Goal: Ask a question

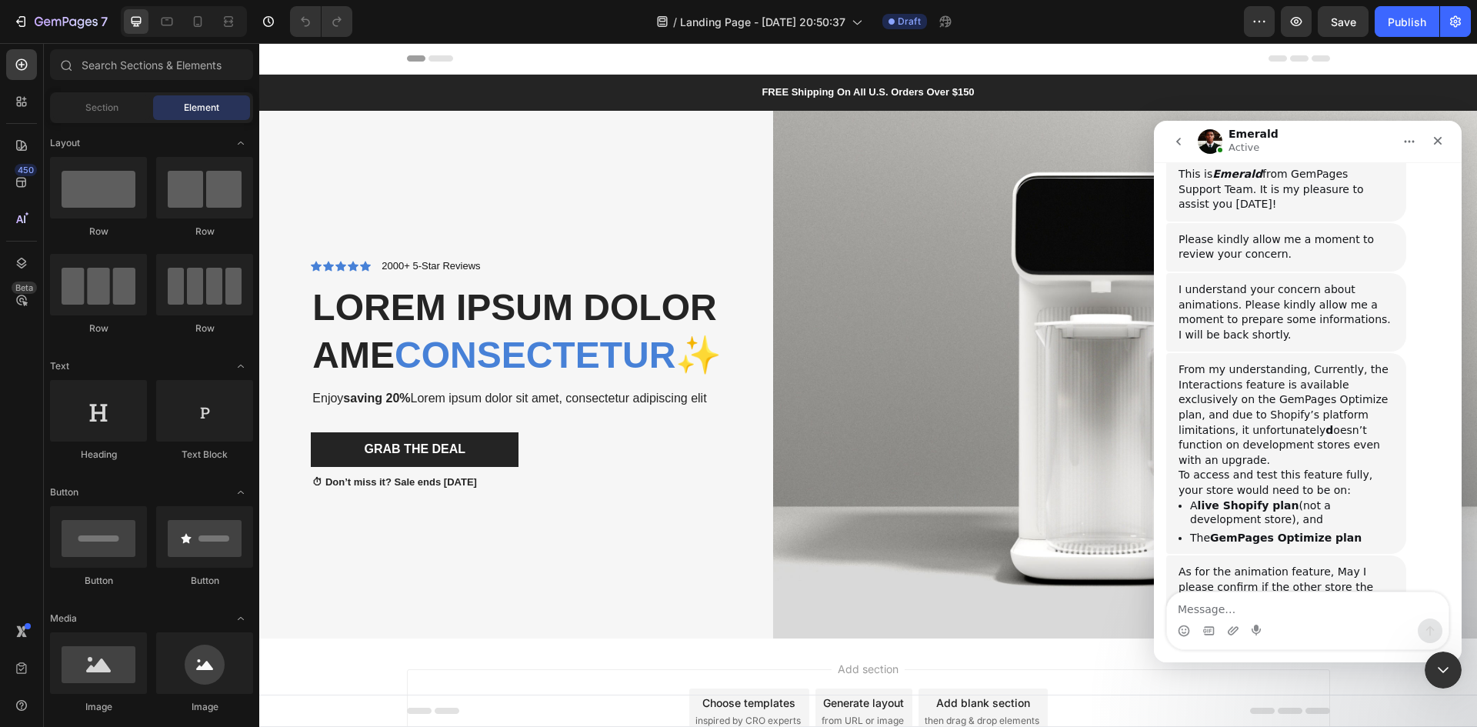
click at [1212, 605] on textarea "Message…" at bounding box center [1308, 605] width 282 height 26
click at [585, 335] on span "consectetur" at bounding box center [535, 355] width 281 height 41
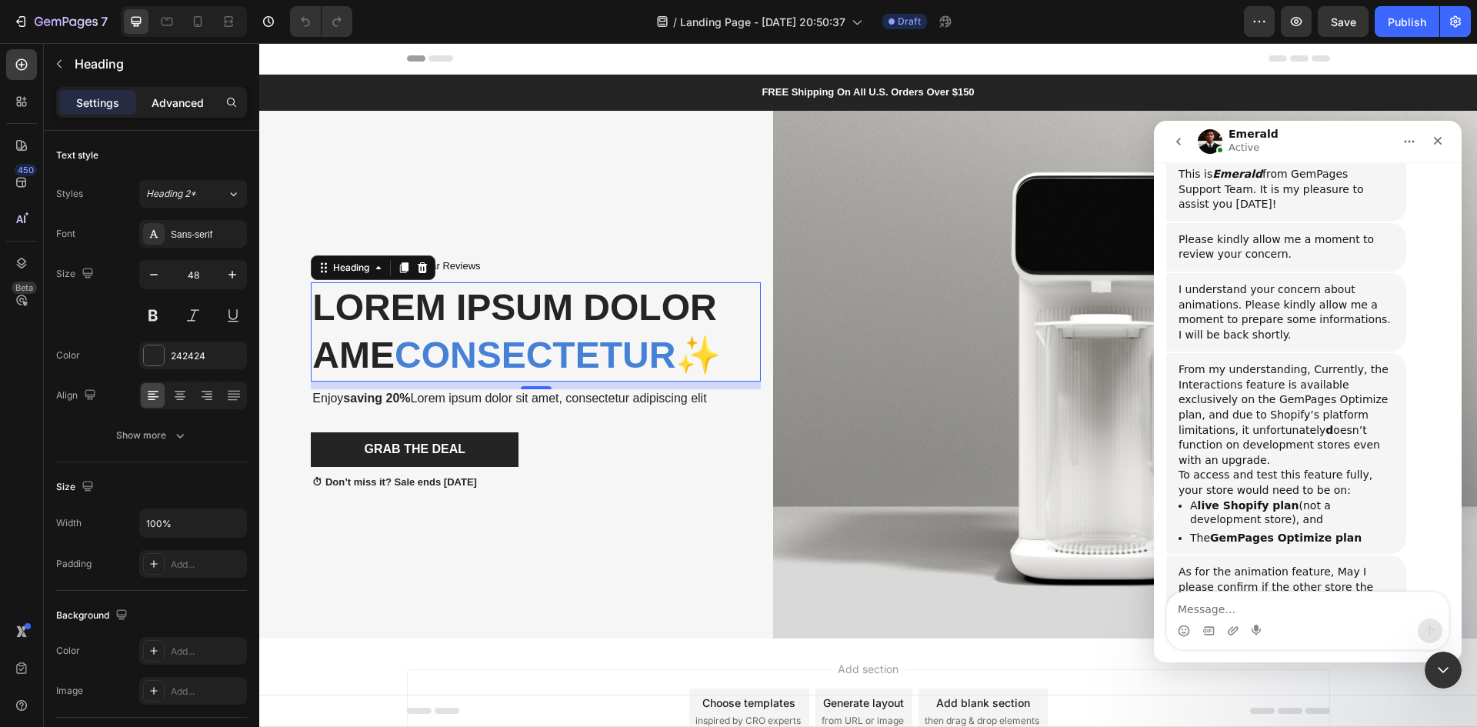
click at [190, 98] on p "Advanced" at bounding box center [178, 103] width 52 height 16
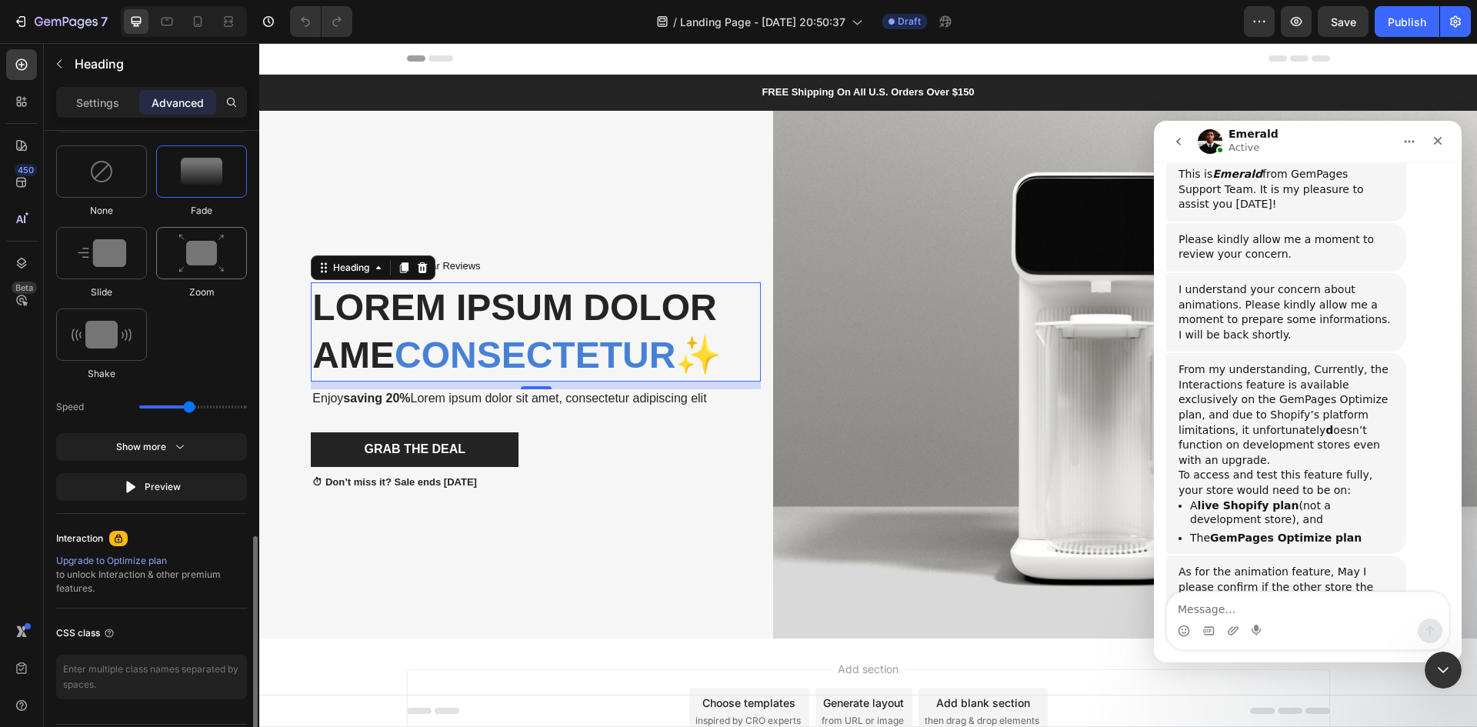
scroll to position [815, 0]
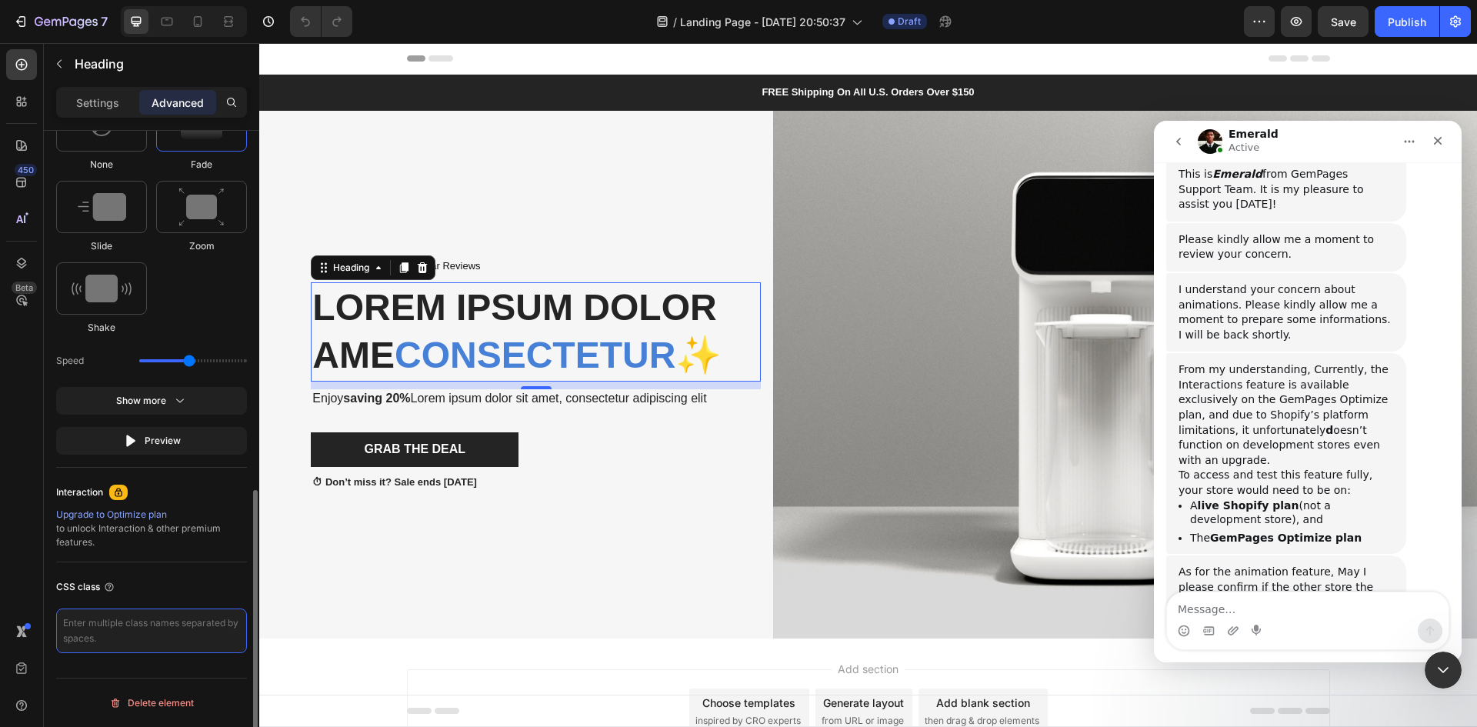
click at [162, 631] on textarea at bounding box center [151, 630] width 191 height 45
type textarea "hero head"
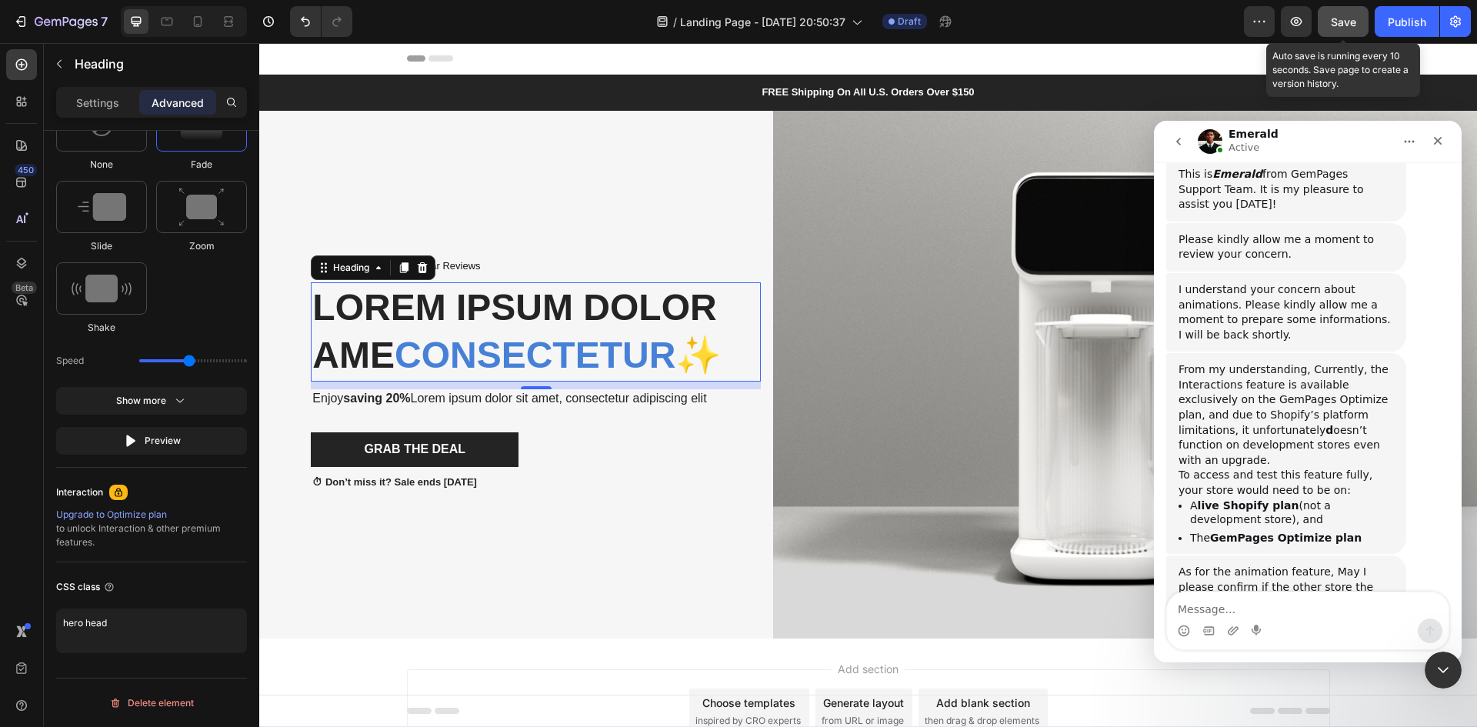
click at [1338, 16] on span "Save" at bounding box center [1343, 21] width 25 height 13
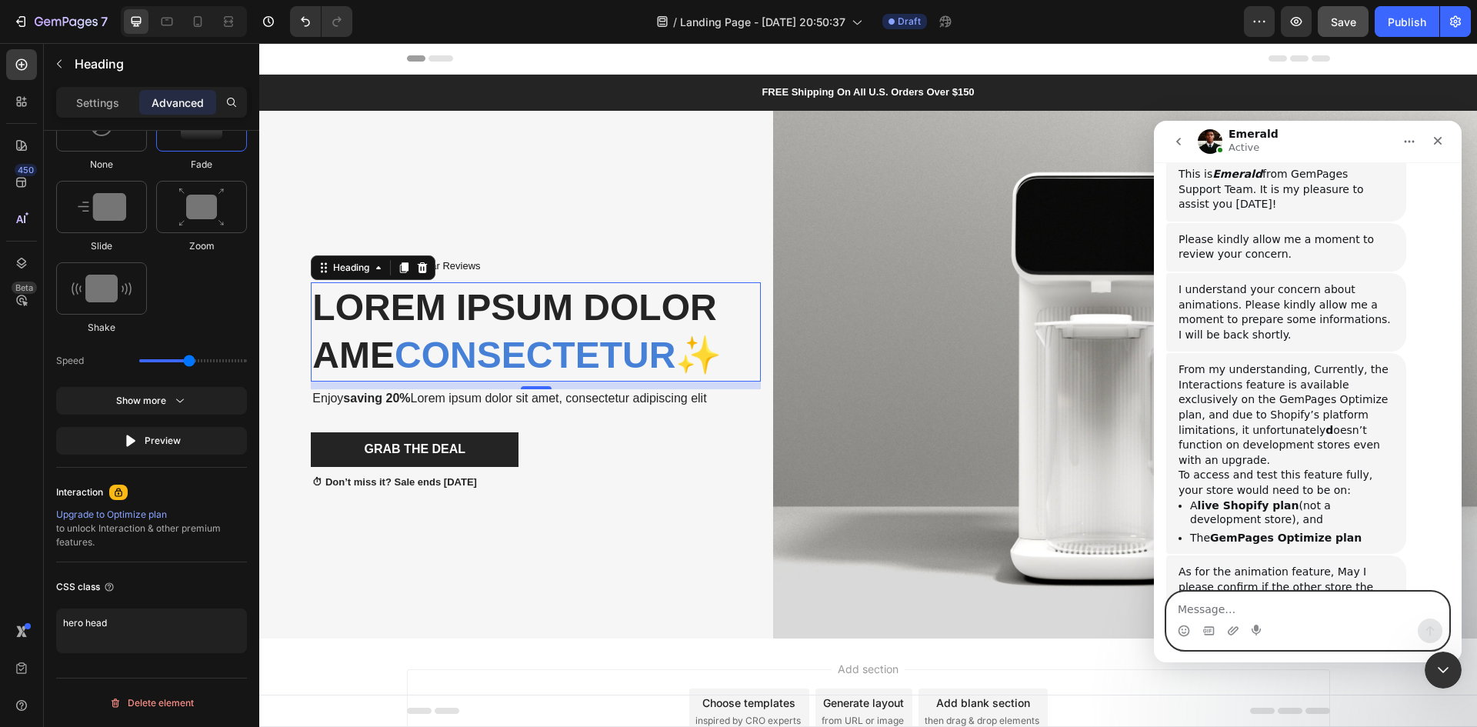
click at [1204, 610] on textarea "Message…" at bounding box center [1308, 605] width 282 height 26
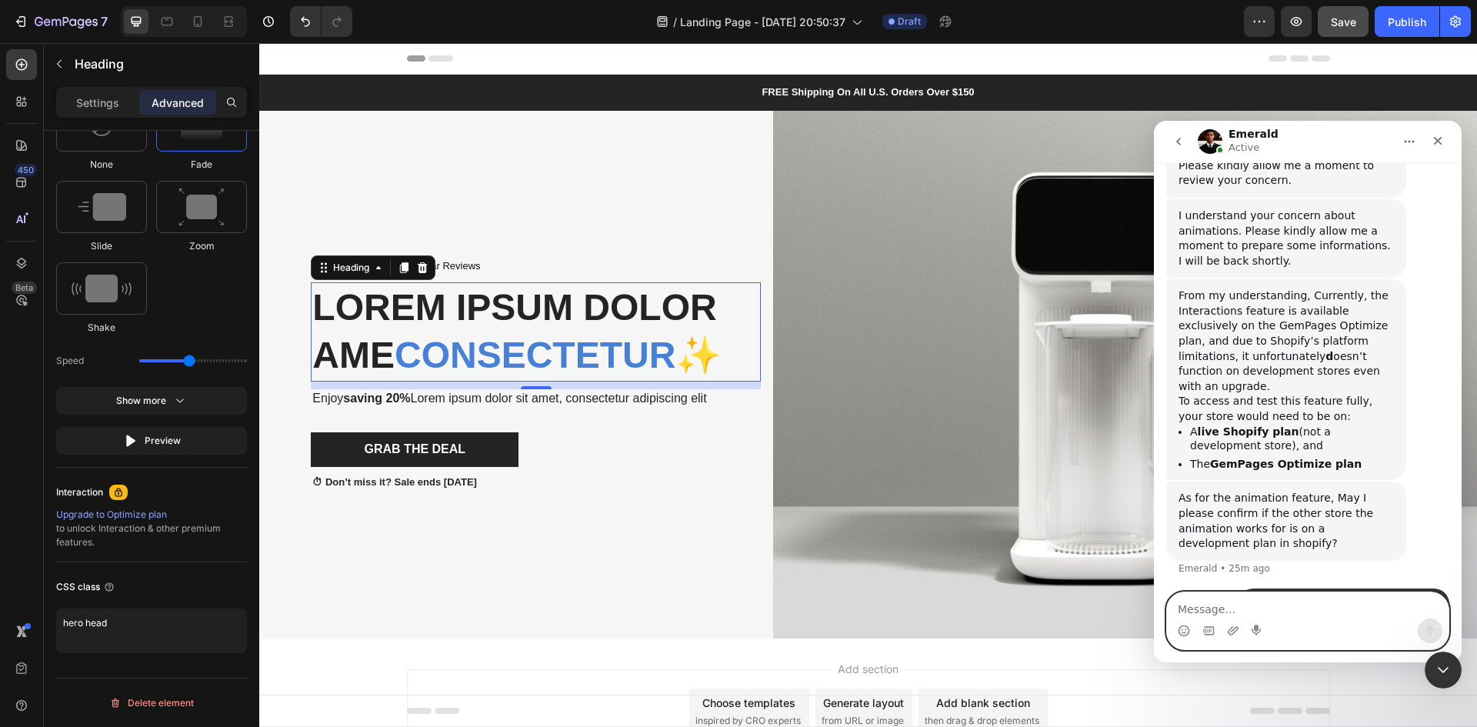
scroll to position [964, 0]
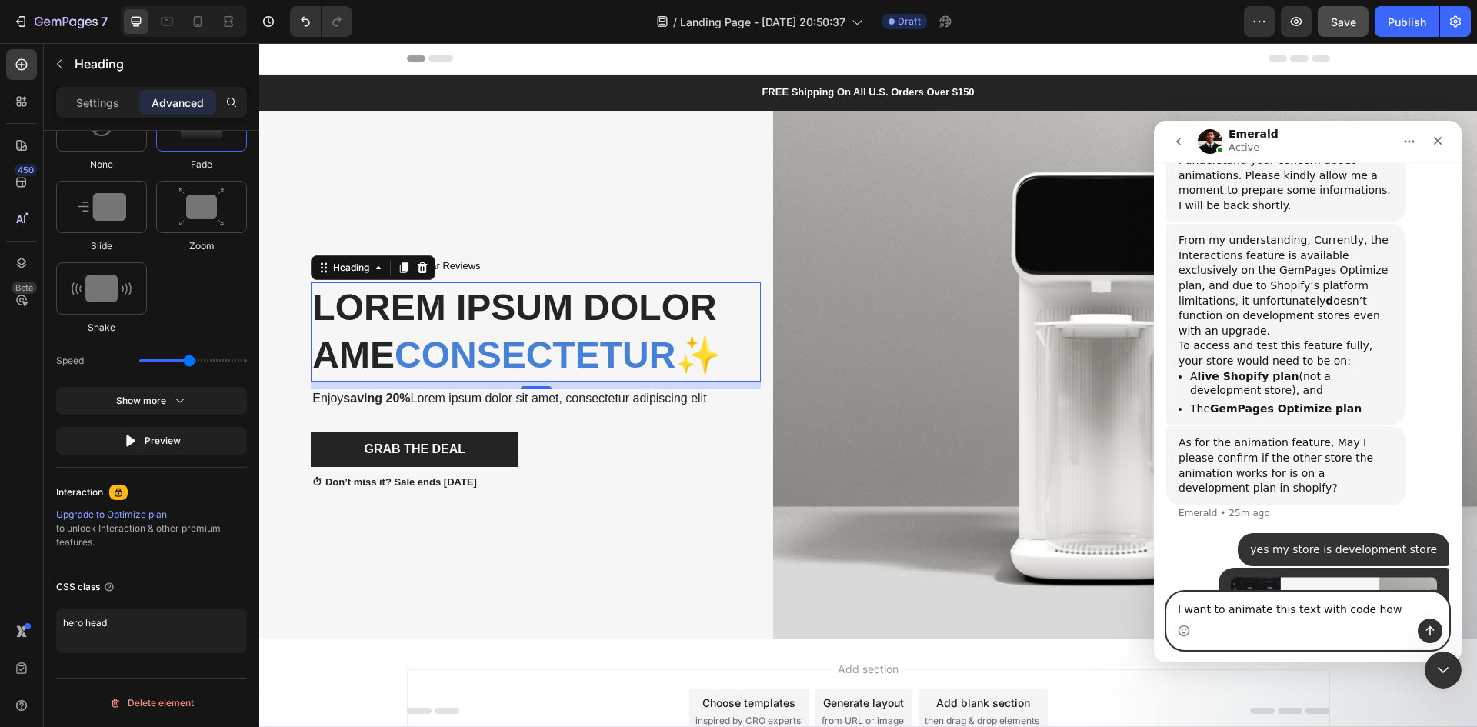
type textarea "I want to animate this text with code how?"
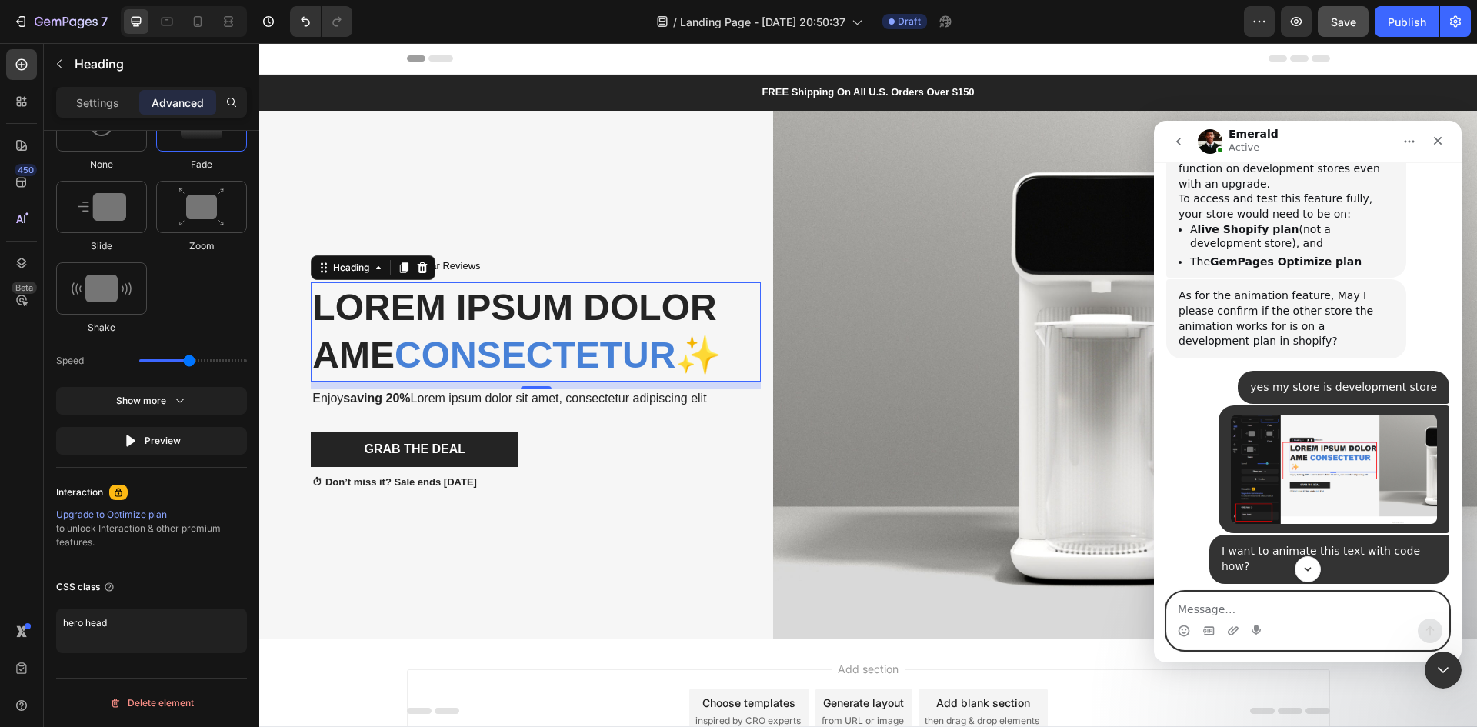
scroll to position [1265, 0]
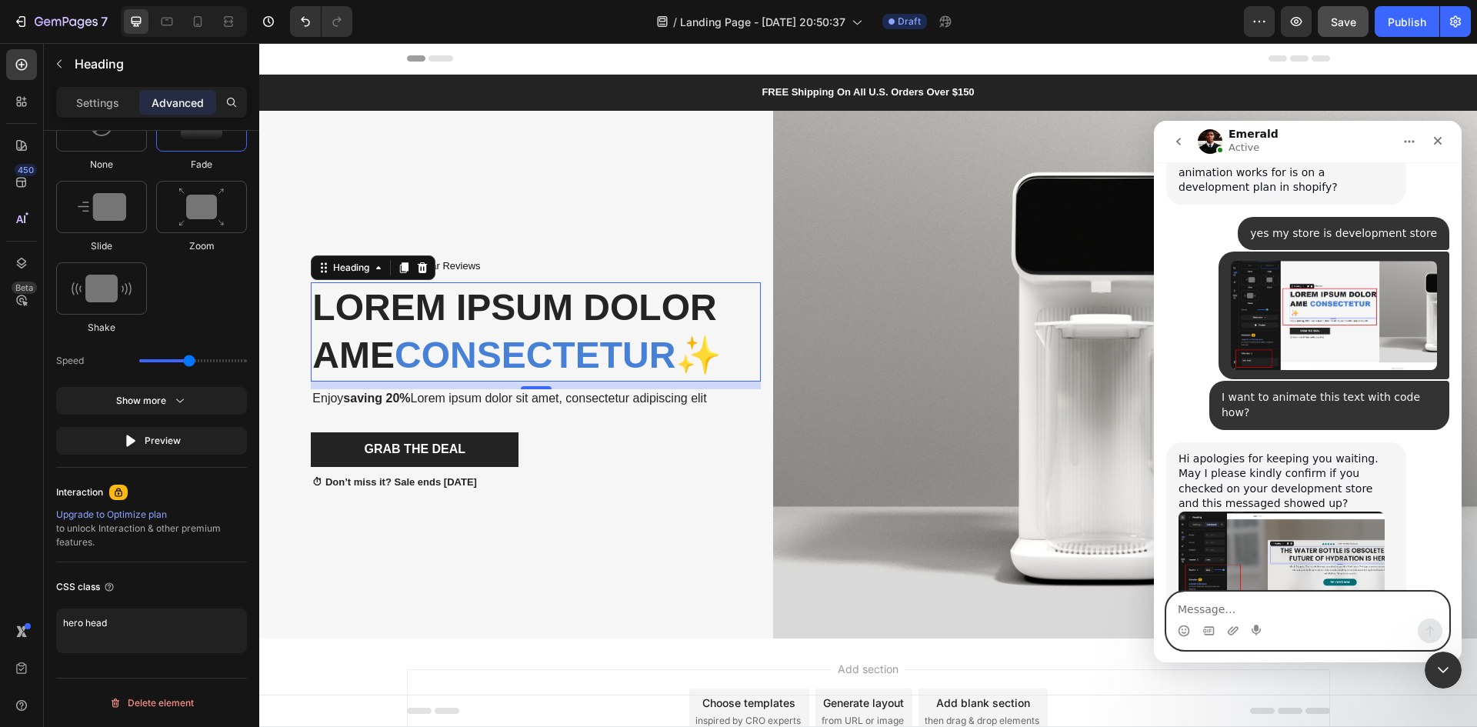
click at [1275, 602] on textarea "Message…" at bounding box center [1308, 605] width 282 height 26
paste textarea "[URL][DOMAIN_NAME][DOMAIN_NAME]"
type textarea "[URL][DOMAIN_NAME][DOMAIN_NAME]"
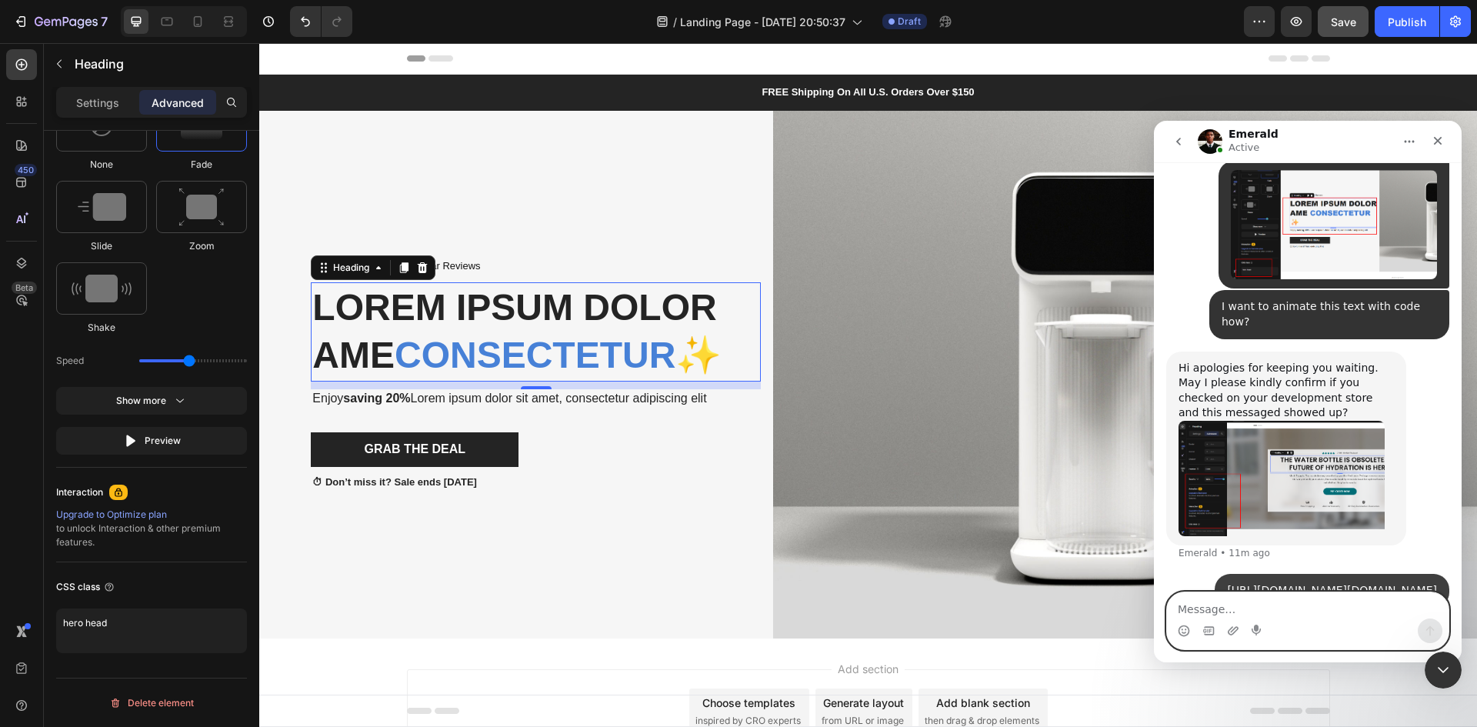
scroll to position [1356, 0]
type textarea "my editor"
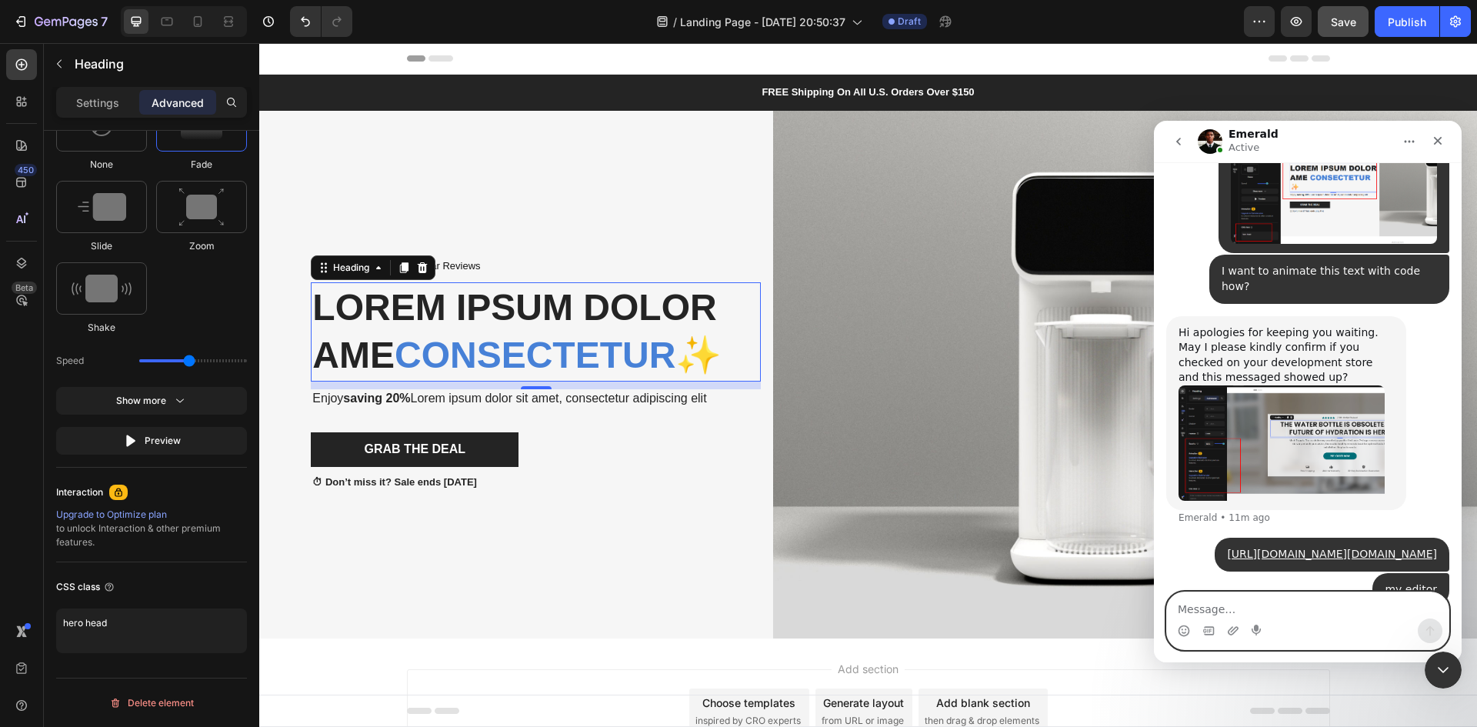
click at [1269, 607] on textarea "Message…" at bounding box center [1308, 605] width 282 height 26
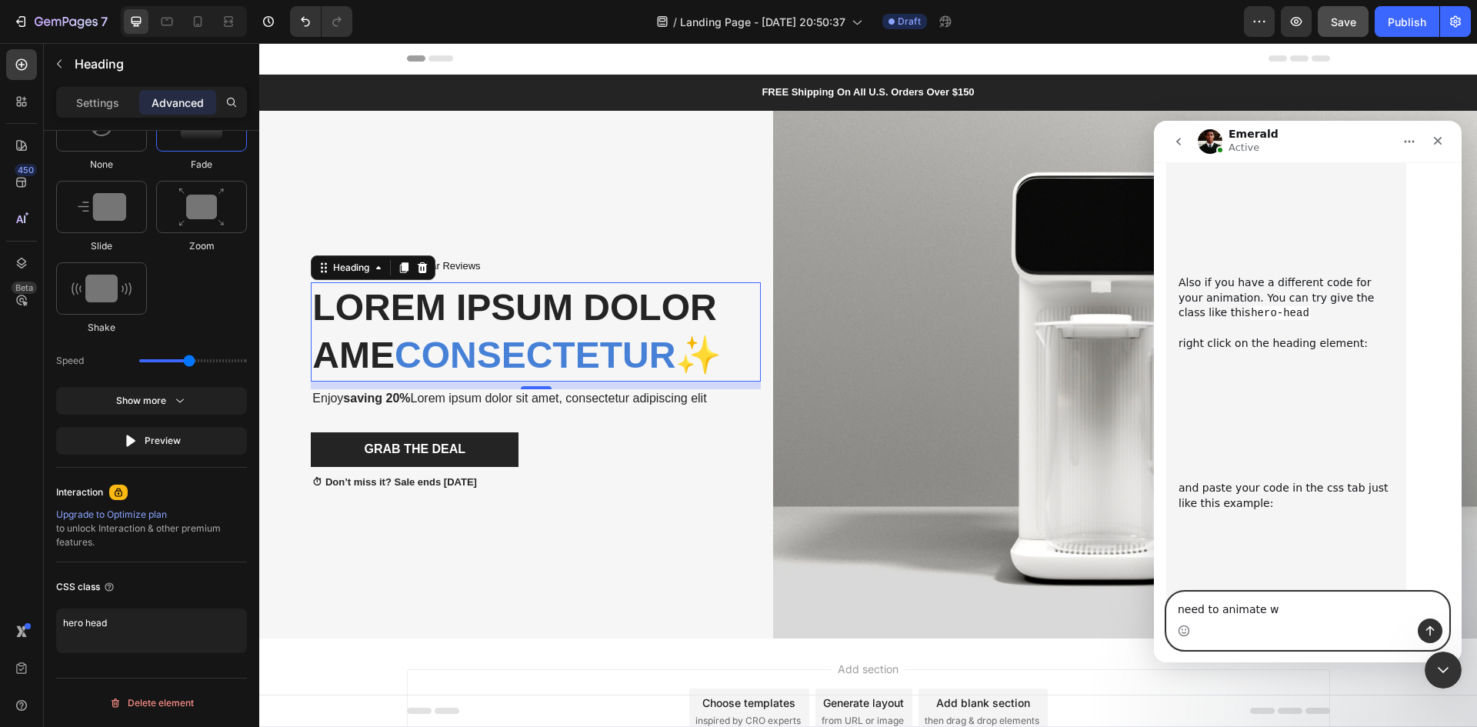
scroll to position [1935, 0]
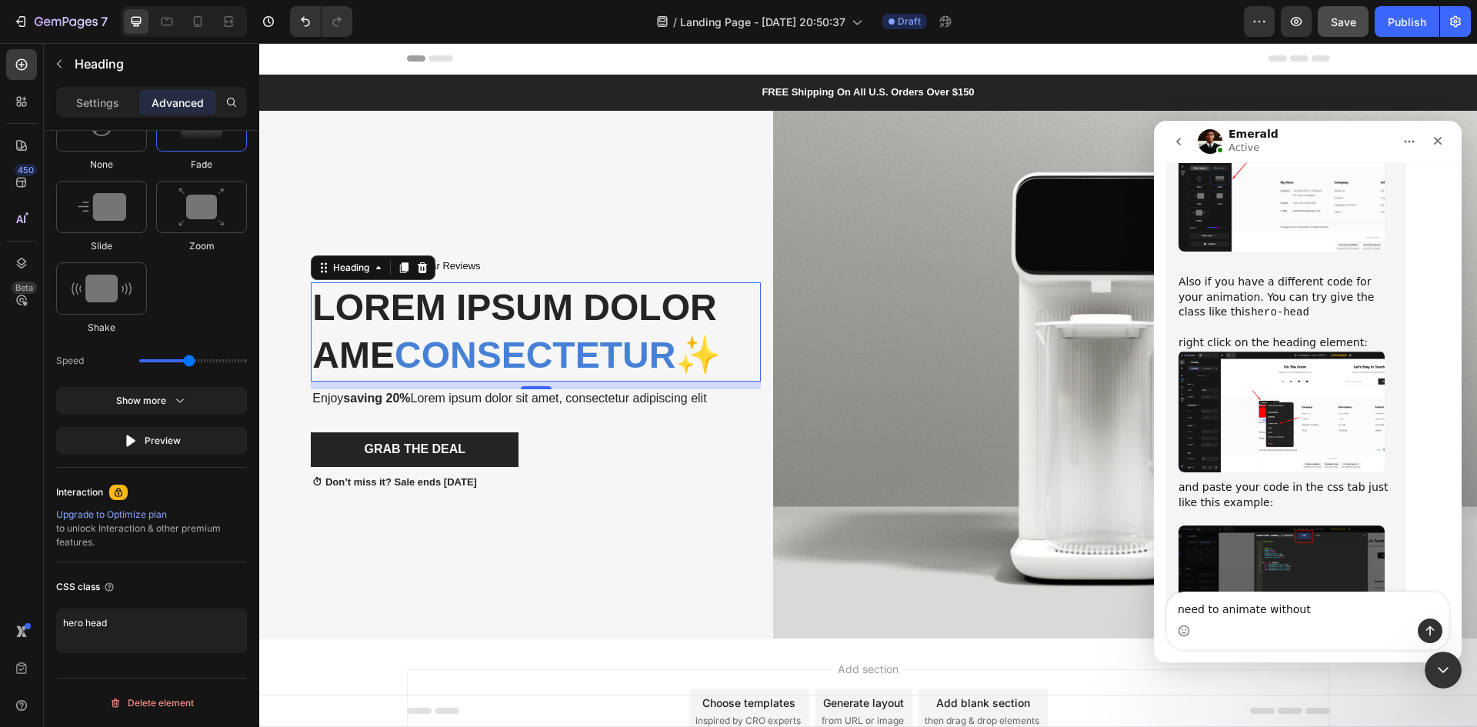
click at [1292, 351] on img "Emerald says…" at bounding box center [1282, 412] width 206 height 122
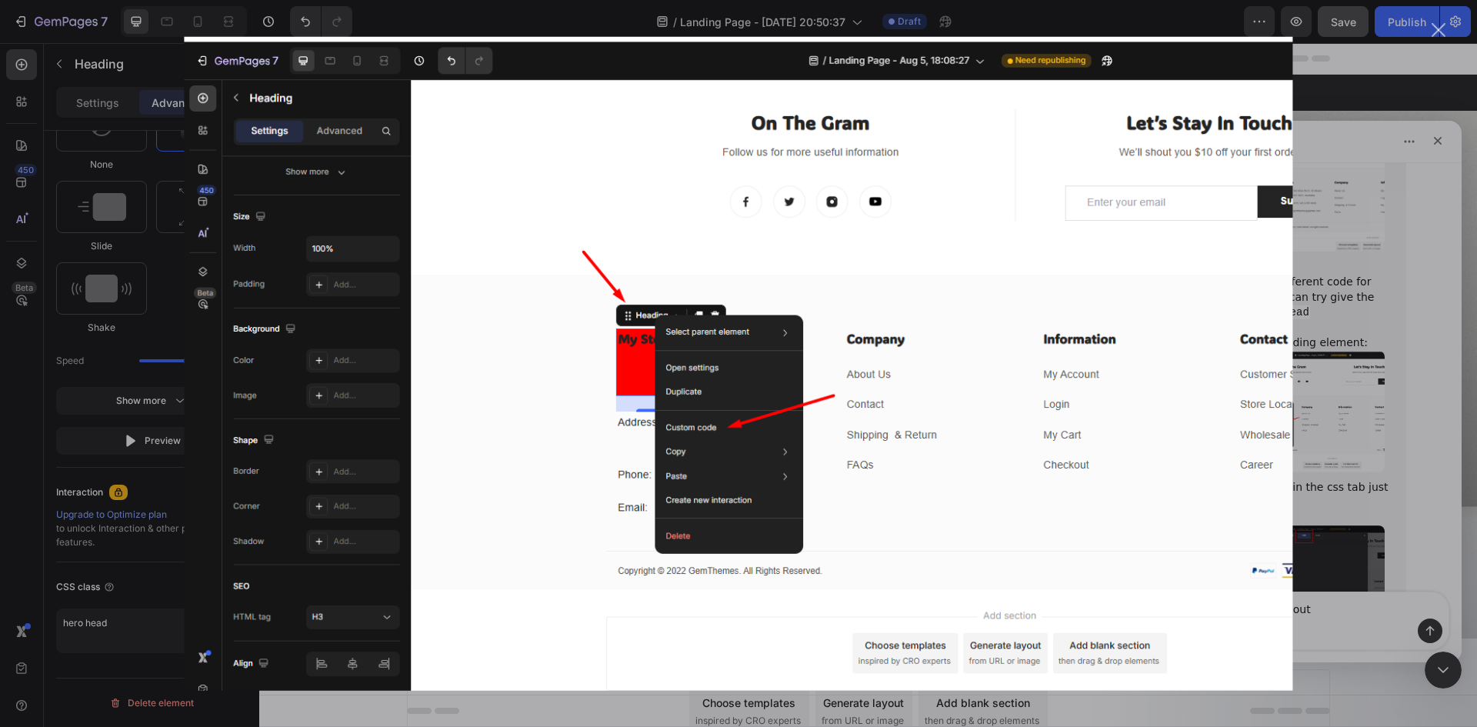
click at [1357, 232] on div "Intercom messenger" at bounding box center [738, 363] width 1477 height 727
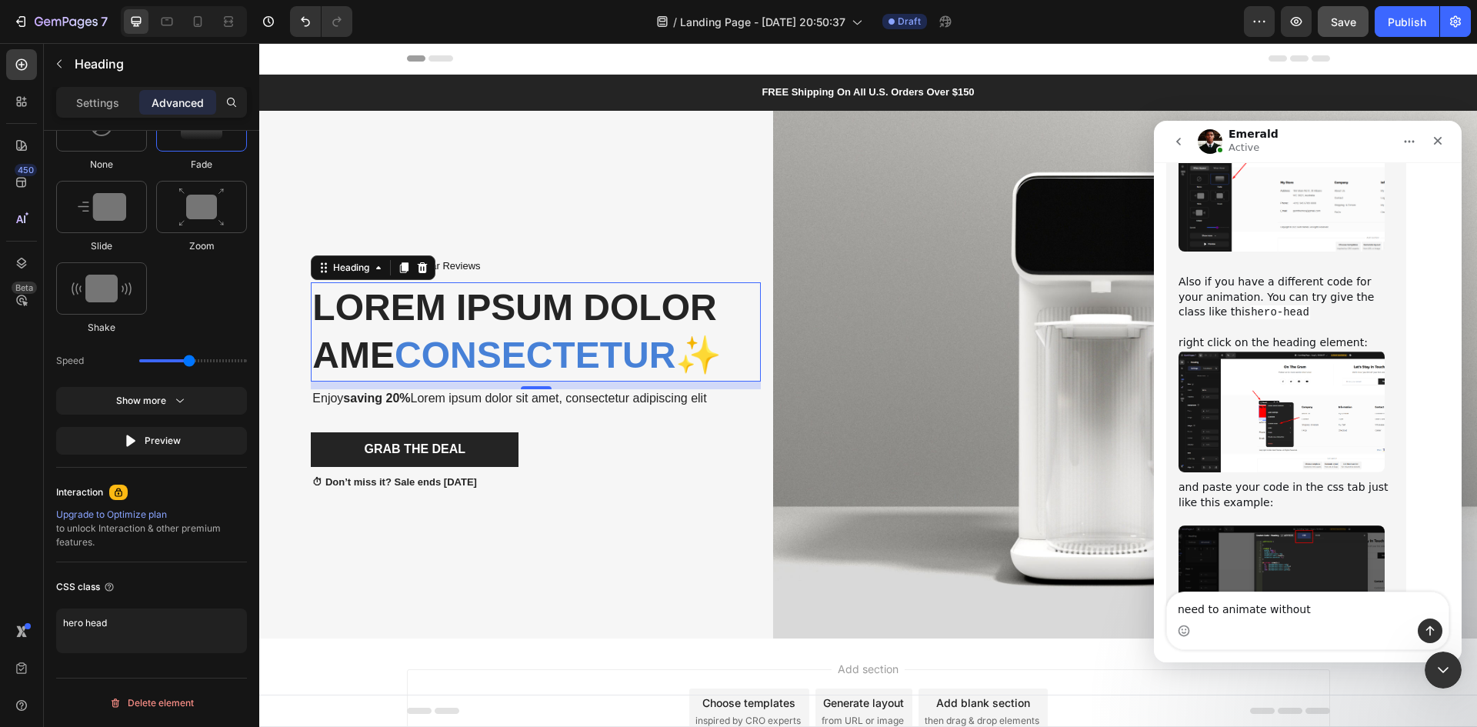
click at [1305, 525] on img "Emerald says…" at bounding box center [1282, 583] width 206 height 116
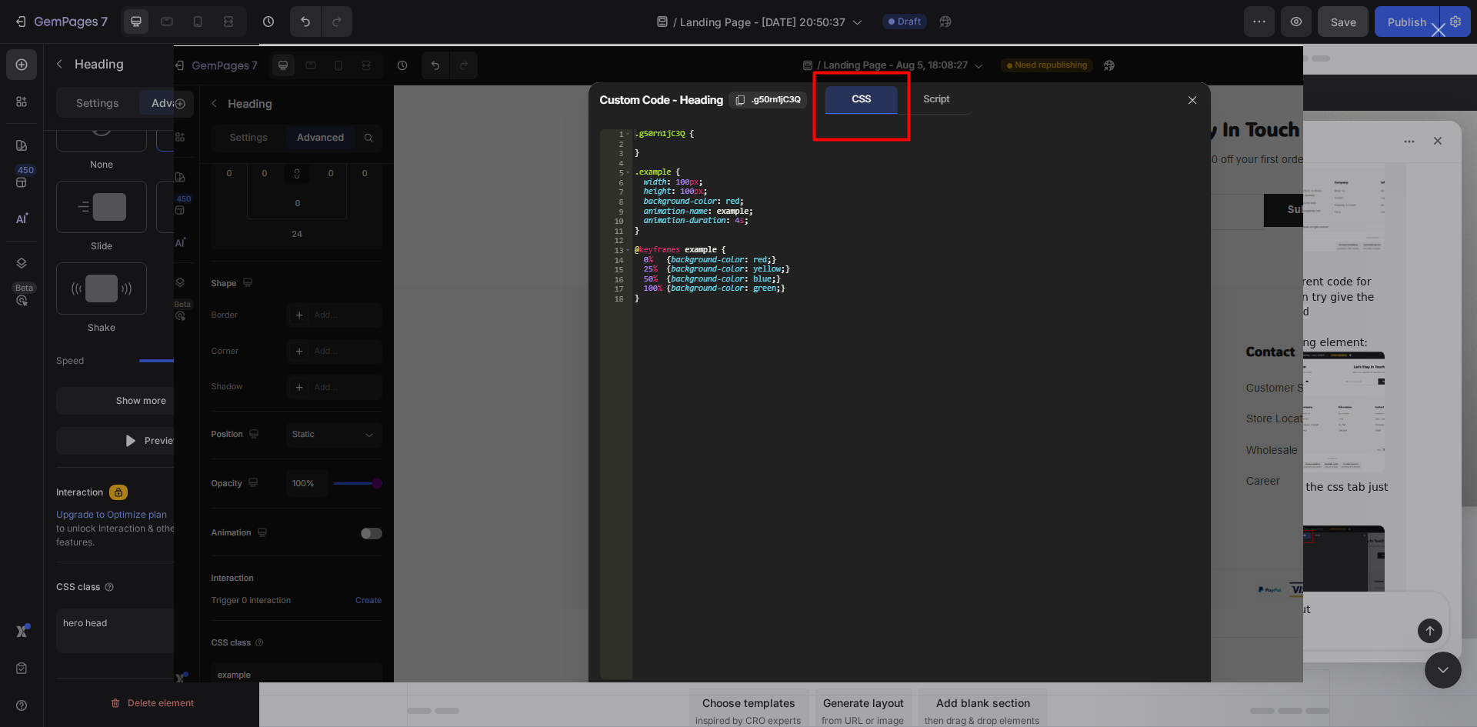
click at [564, 352] on img "Close" at bounding box center [738, 363] width 1129 height 637
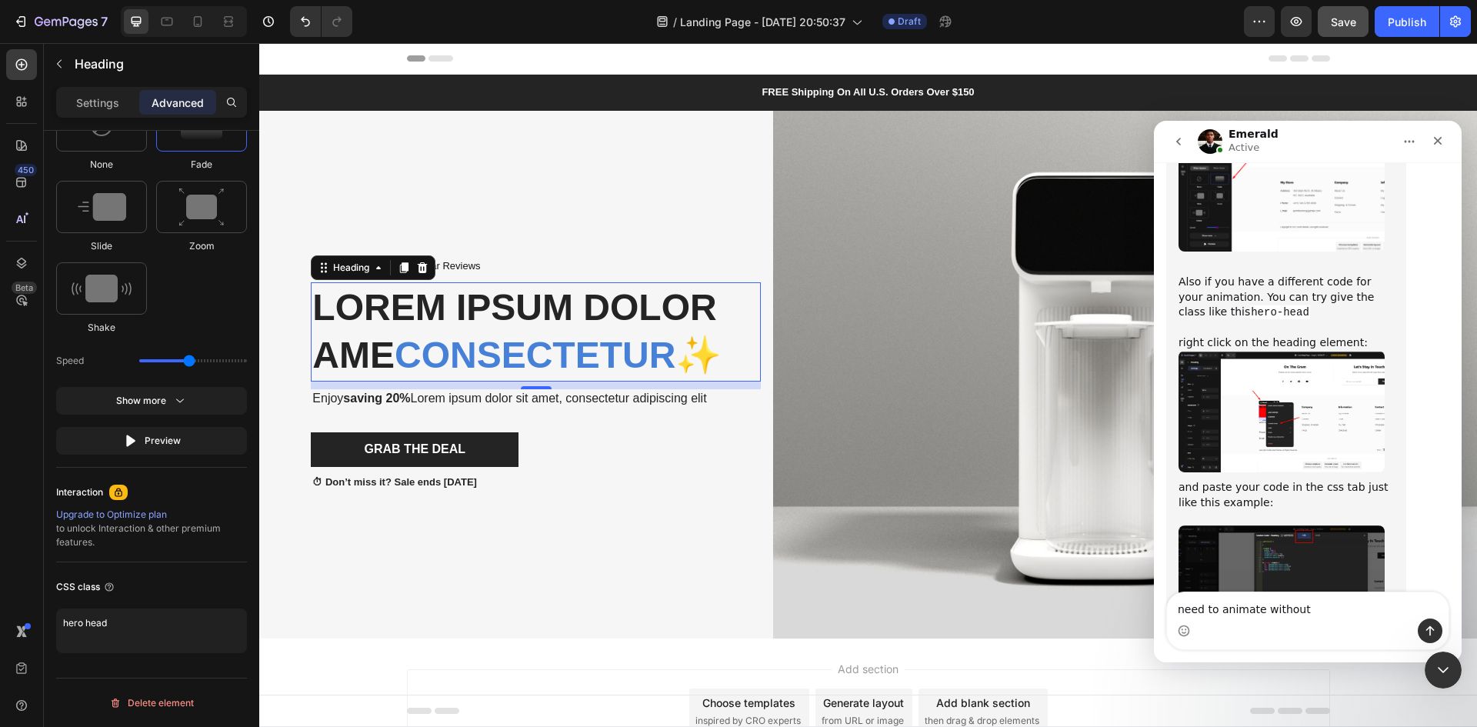
click at [1286, 351] on img "Emerald says…" at bounding box center [1282, 412] width 206 height 122
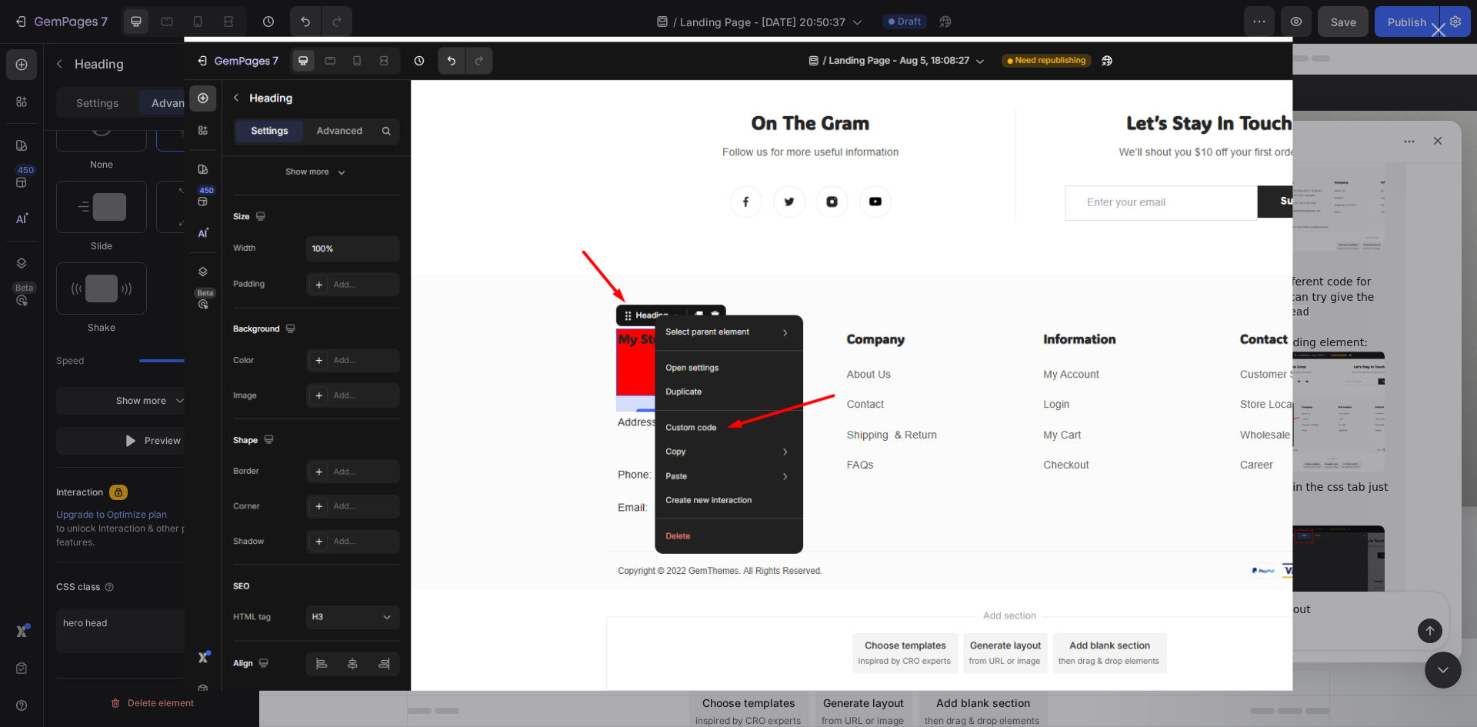
click at [1362, 104] on div "Intercom messenger" at bounding box center [738, 363] width 1477 height 727
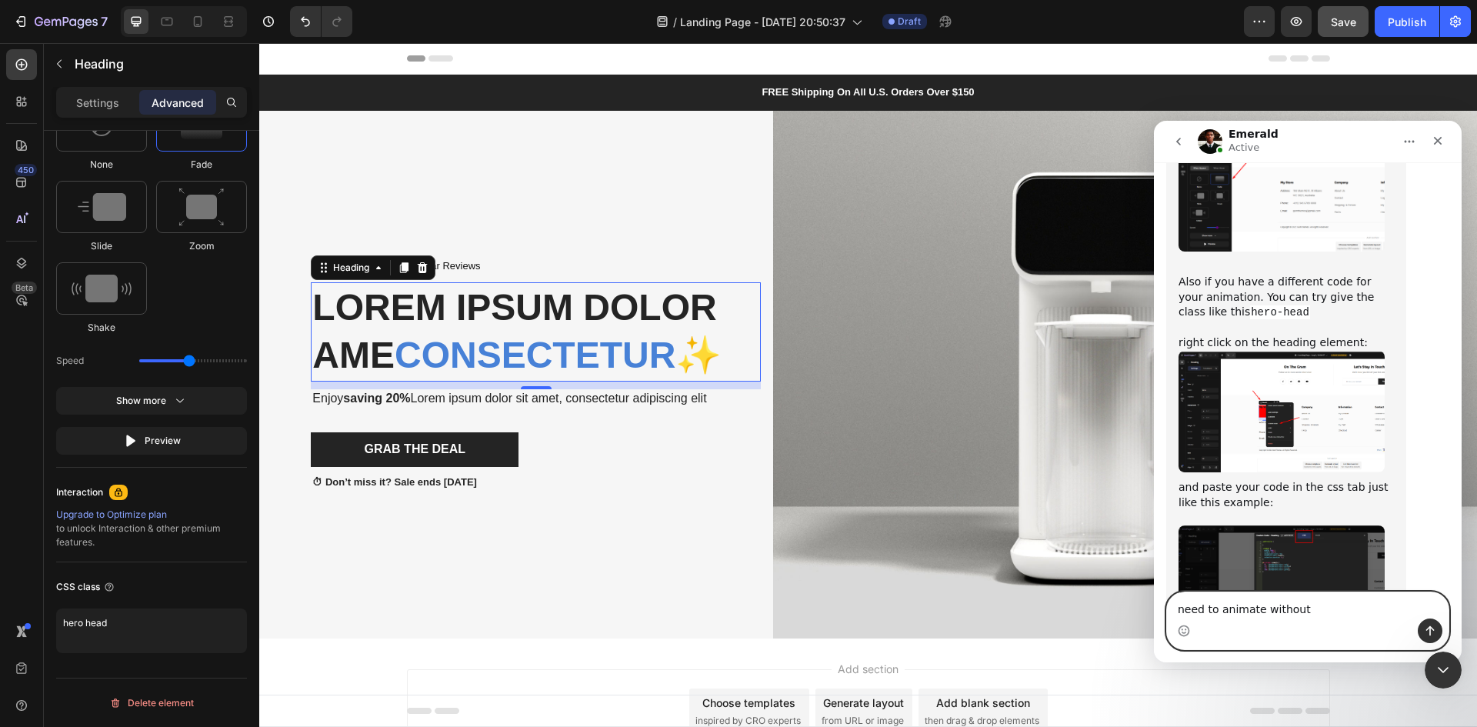
drag, startPoint x: 1317, startPoint y: 611, endPoint x: 1161, endPoint y: 611, distance: 156.2
click at [1161, 611] on div "need to animate without need to animate without" at bounding box center [1308, 621] width 308 height 58
type textarea "ok"
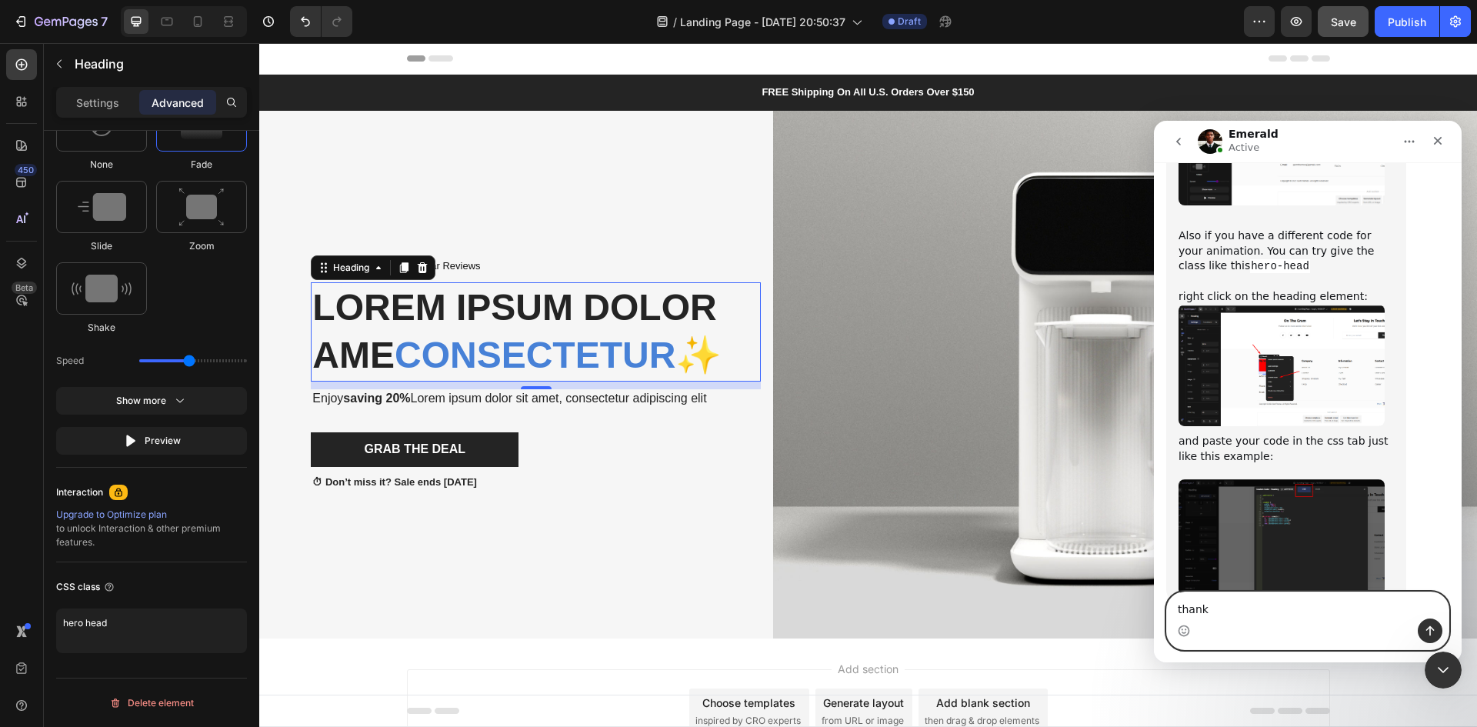
type textarea "thanks"
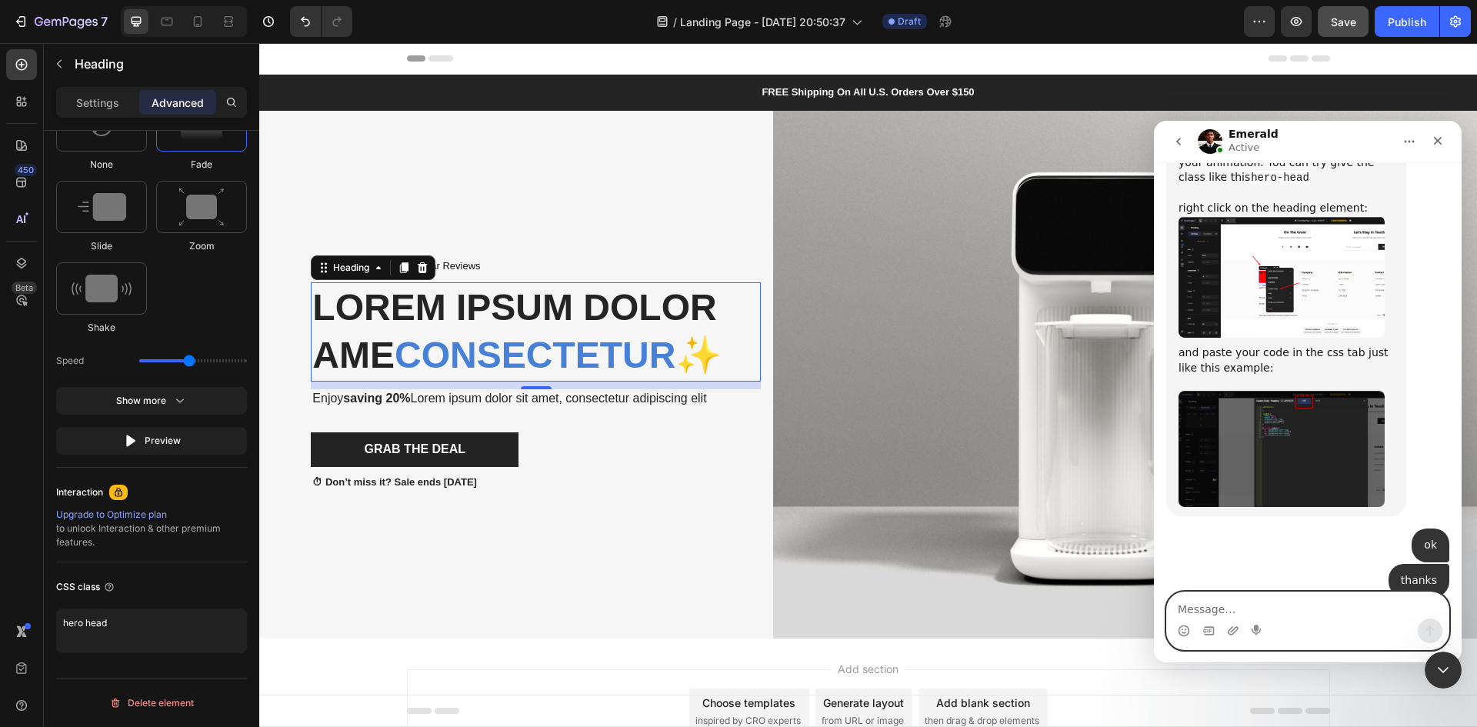
scroll to position [2077, 0]
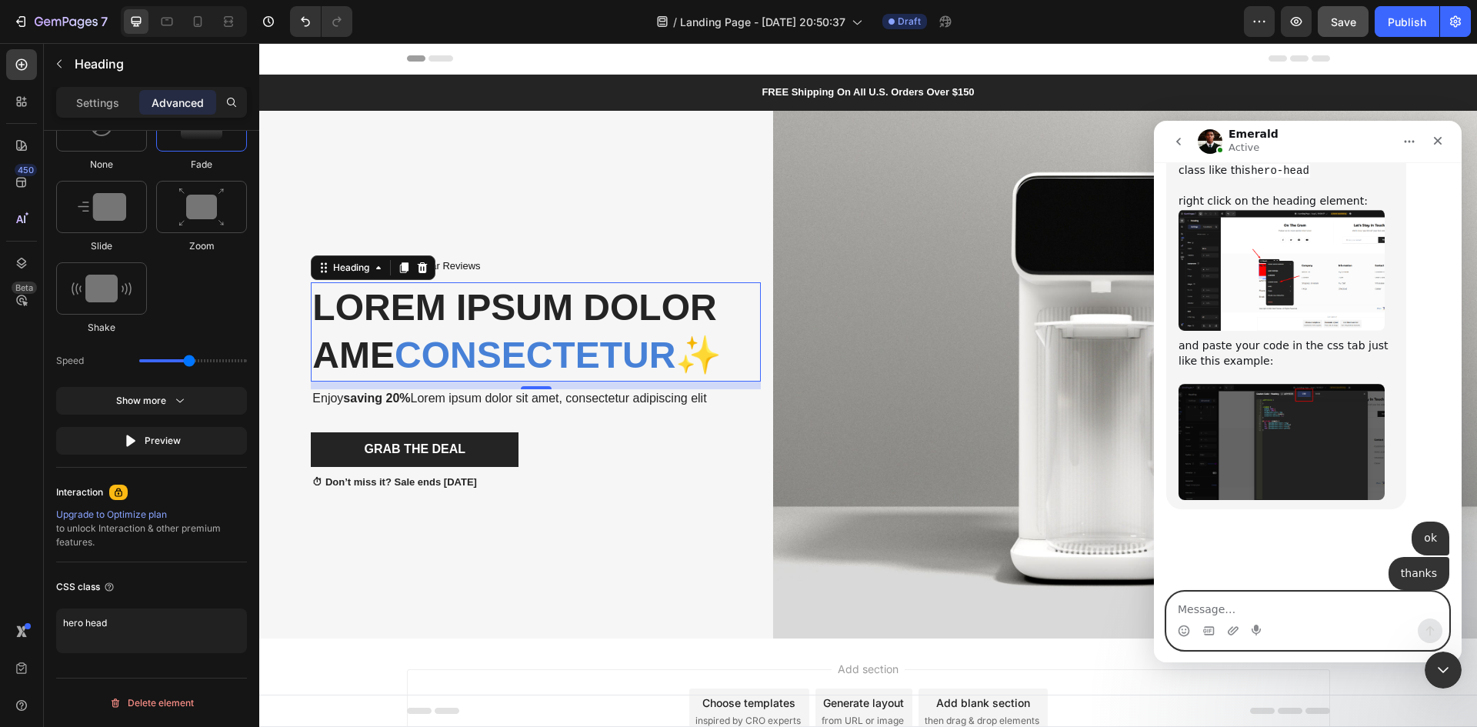
click at [1227, 604] on textarea "Message…" at bounding box center [1308, 605] width 282 height 26
paste textarea "i"
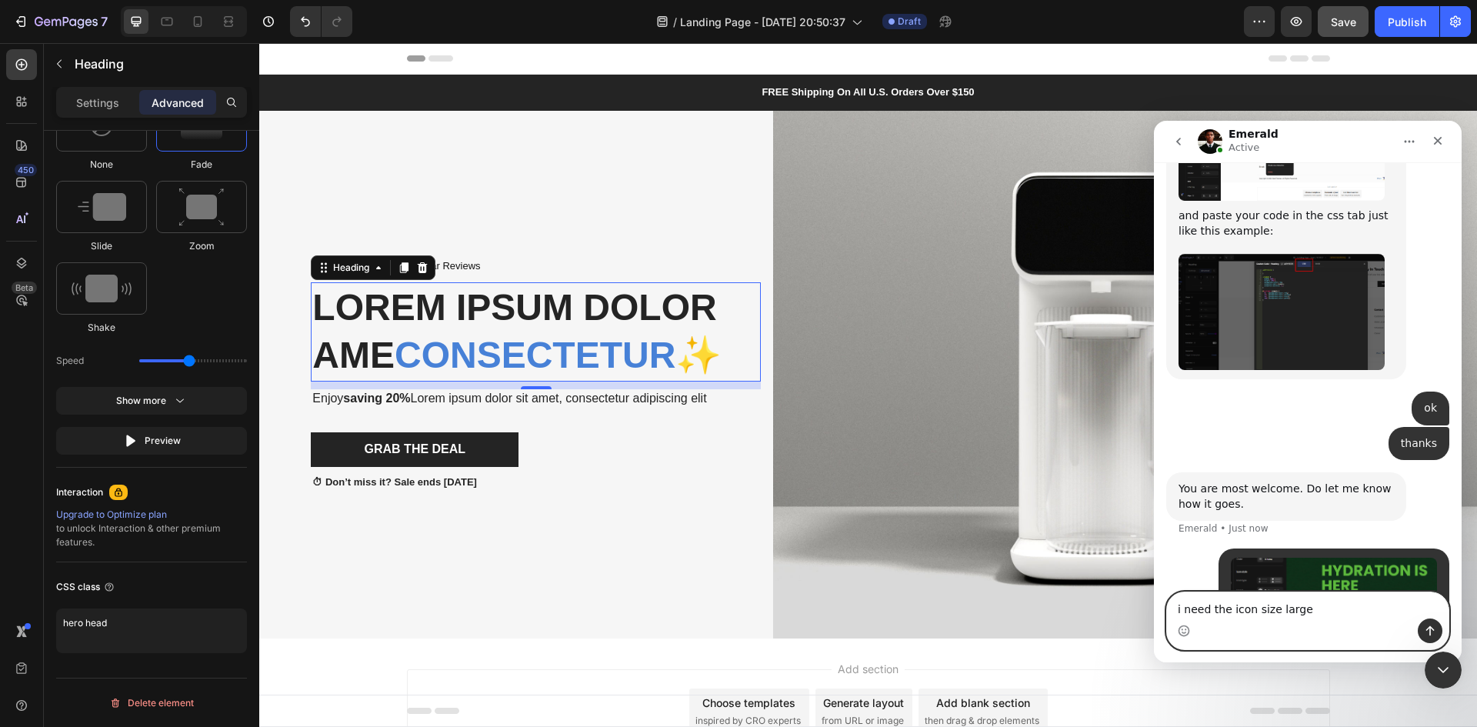
type textarea "i need the icon size larger"
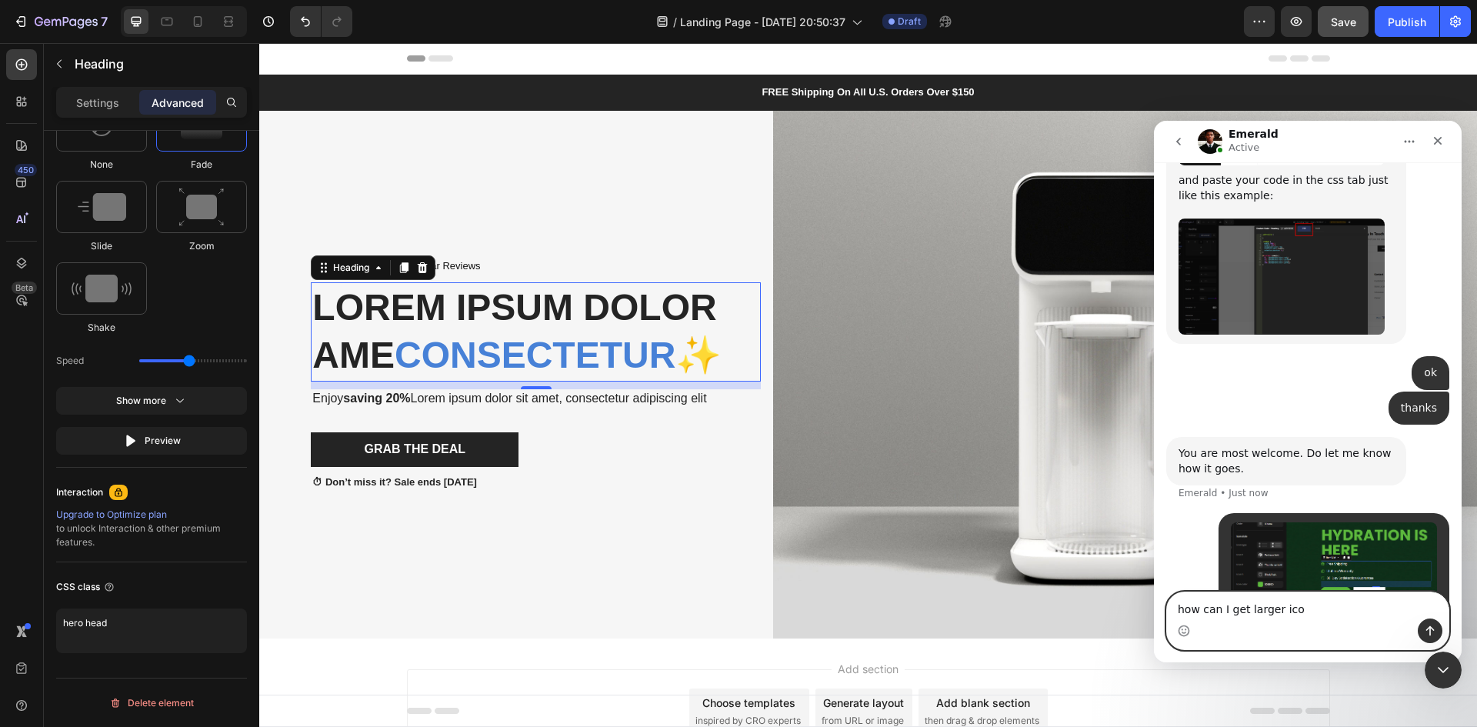
type textarea "how can I get larger icon"
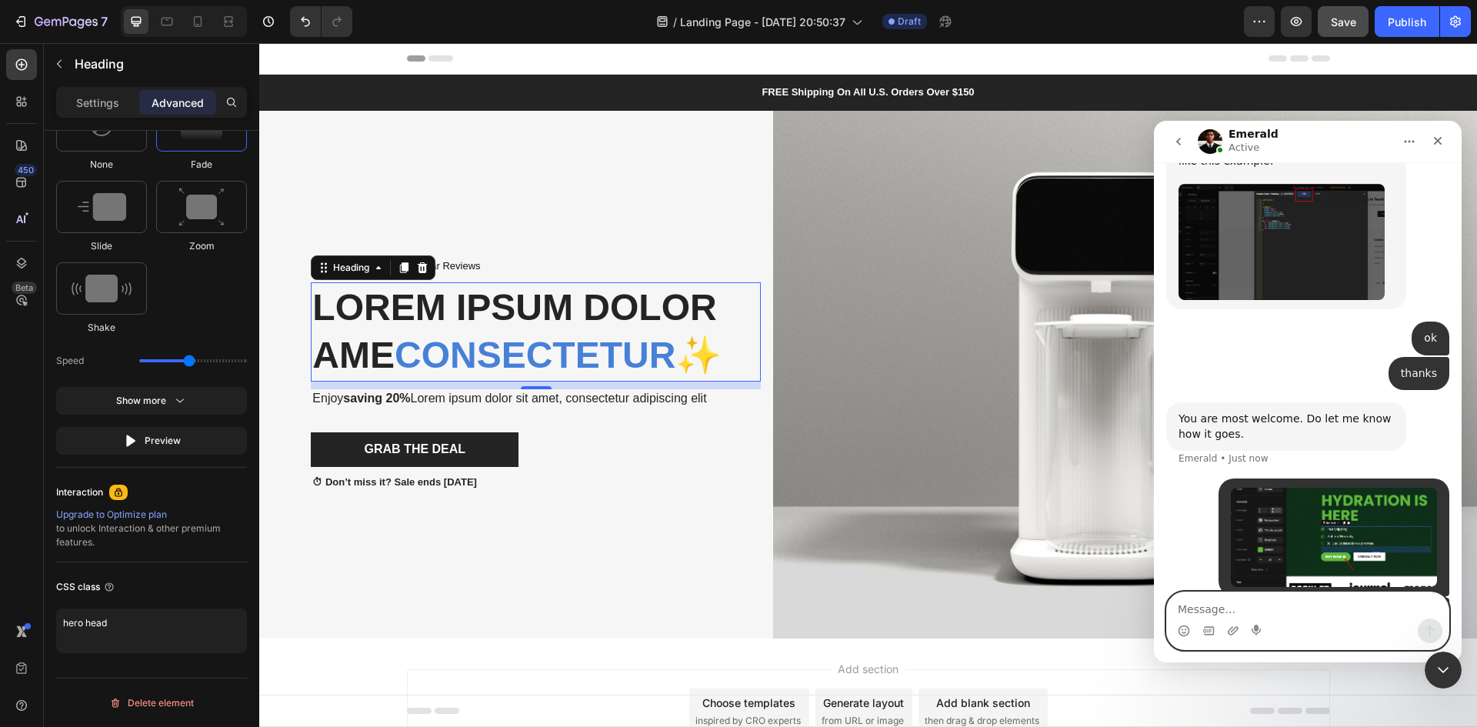
type textarea "?"
